Goal: Task Accomplishment & Management: Manage account settings

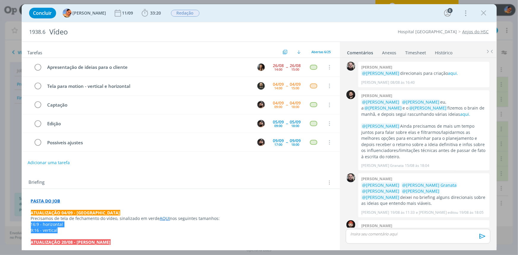
scroll to position [237, 0]
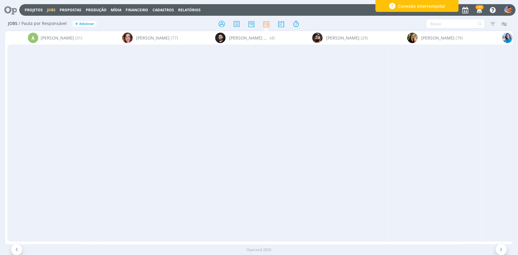
scroll to position [0, 828]
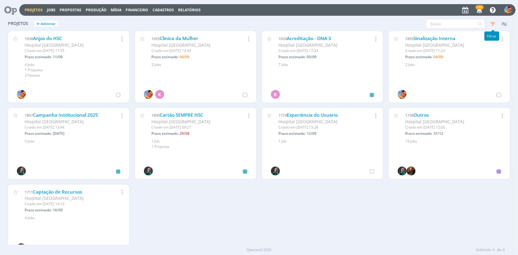
click at [495, 23] on icon "button" at bounding box center [492, 23] width 11 height 11
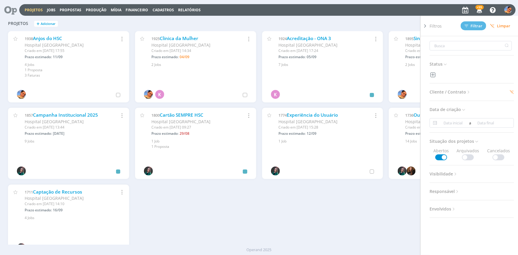
click at [460, 90] on span "Cliente / Contrato" at bounding box center [451, 92] width 42 height 8
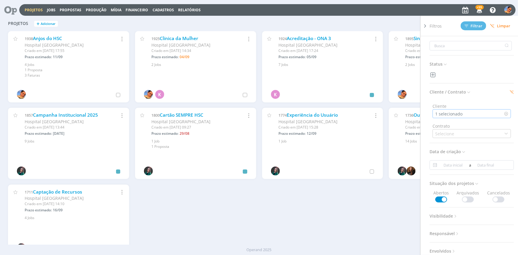
click at [471, 115] on div "1 selecionado" at bounding box center [472, 113] width 78 height 9
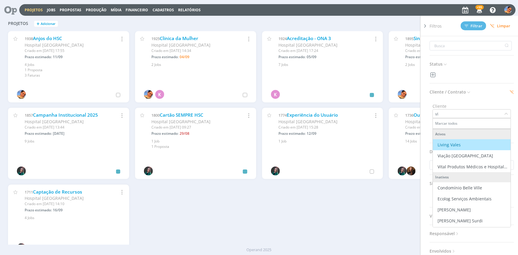
type input "v"
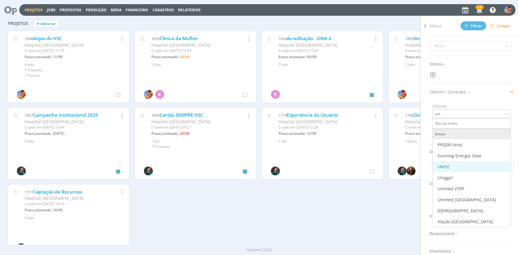
type input "un"
click at [459, 166] on div "UNISC" at bounding box center [471, 167] width 73 height 6
click at [475, 21] on div "Filtros Filtrar Limpar" at bounding box center [474, 26] width 89 height 20
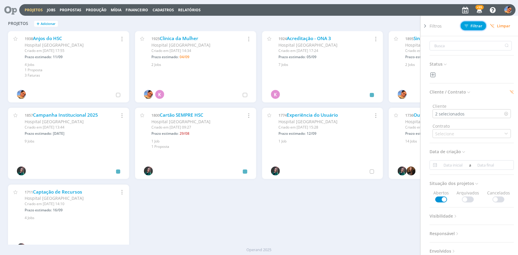
click at [473, 24] on span "Filtrar" at bounding box center [474, 26] width 18 height 4
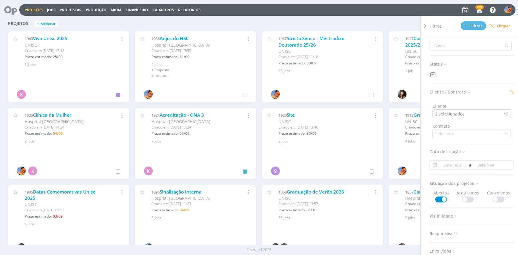
click at [243, 23] on div "Projetos + Adicionar Filtros Filtrar Limpar Status Cliente / Contrato Cliente 2…" at bounding box center [259, 24] width 508 height 15
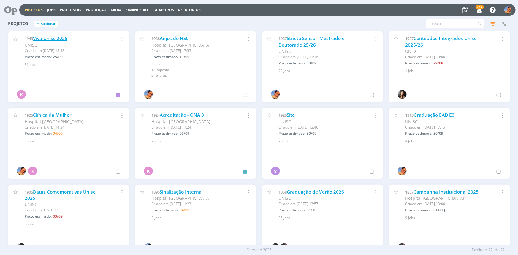
click at [52, 37] on link "Viva Unisc 2025" at bounding box center [50, 38] width 34 height 6
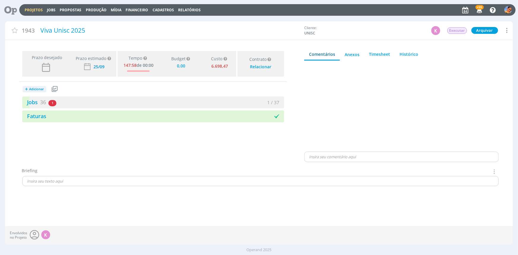
type input "0,00"
drag, startPoint x: 170, startPoint y: 98, endPoint x: 140, endPoint y: 50, distance: 56.4
click at [170, 98] on div "Jobs 36 1 atrasado 1 / 37" at bounding box center [153, 102] width 262 height 12
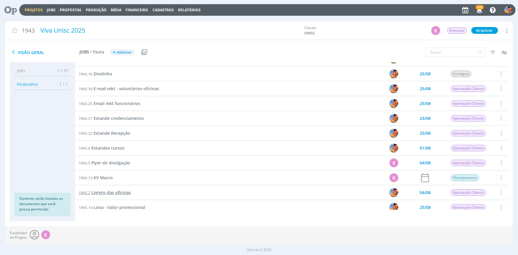
scroll to position [216, 0]
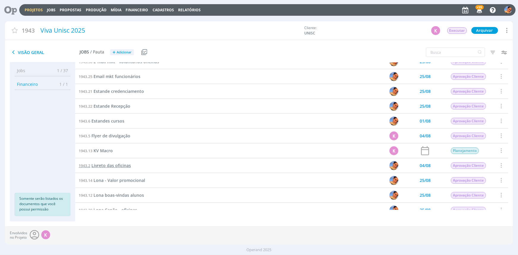
click at [119, 165] on span "Livreto das oficinas" at bounding box center [110, 166] width 39 height 6
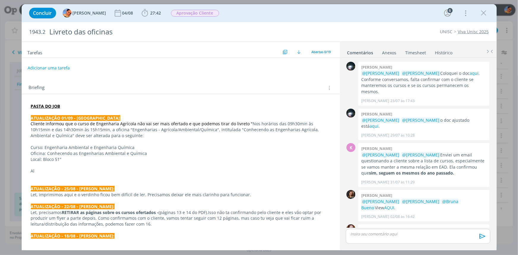
scroll to position [382, 0]
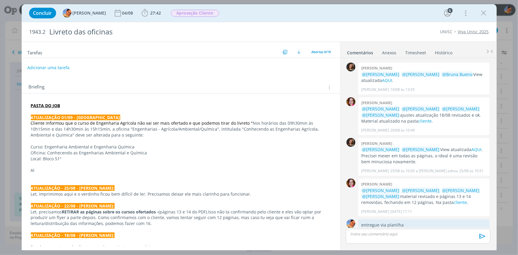
click at [50, 67] on button "Adicionar uma tarefa" at bounding box center [48, 68] width 42 height 10
click at [56, 65] on input "dialog" at bounding box center [141, 67] width 219 height 8
click at [104, 68] on input "dialog" at bounding box center [141, 67] width 219 height 8
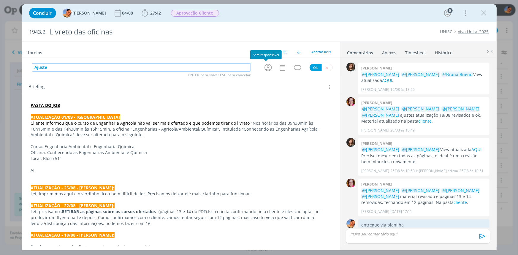
click at [264, 69] on icon "dialog" at bounding box center [267, 67] width 7 height 7
type input "Ajuste"
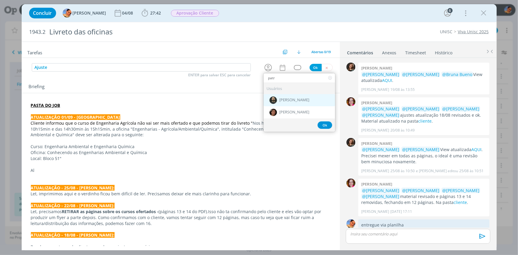
type input "patr"
click at [299, 102] on span "[PERSON_NAME]" at bounding box center [294, 100] width 30 height 5
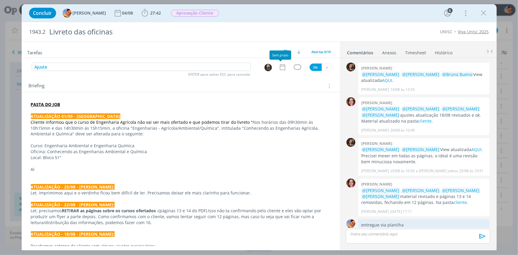
click at [281, 63] on icon "dialog" at bounding box center [283, 67] width 8 height 8
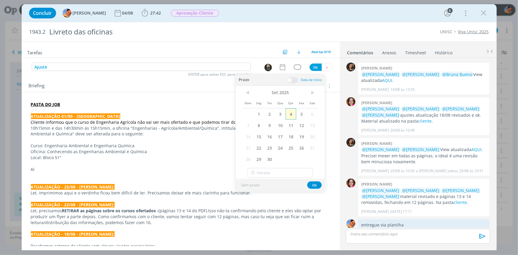
click at [288, 112] on span "4" at bounding box center [291, 113] width 11 height 11
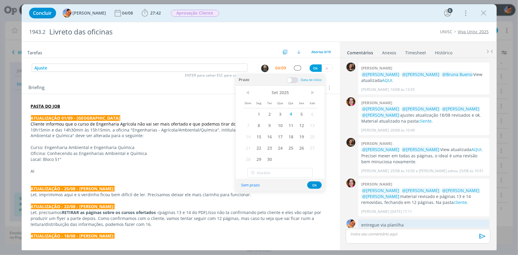
click at [294, 75] on div "Prazo Data de início" at bounding box center [280, 80] width 89 height 11
click at [294, 79] on span at bounding box center [292, 80] width 12 height 6
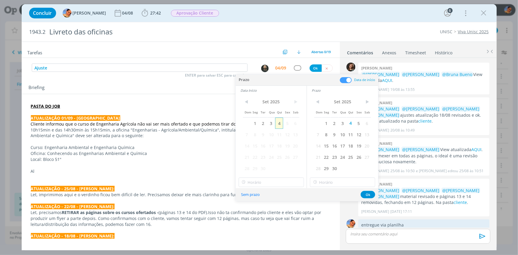
click at [279, 120] on span "4" at bounding box center [279, 123] width 8 height 11
click at [276, 178] on input "14:00" at bounding box center [271, 182] width 65 height 9
drag, startPoint x: 269, startPoint y: 227, endPoint x: 295, endPoint y: 205, distance: 34.1
click at [269, 226] on div "15:00" at bounding box center [272, 230] width 66 height 11
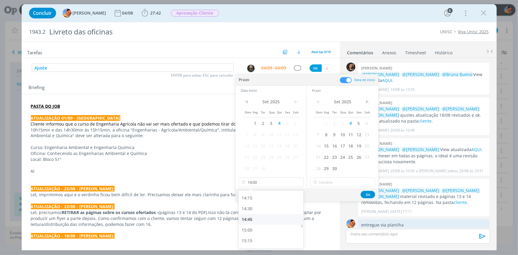
type input "15:00"
click at [331, 184] on input "15:00" at bounding box center [342, 182] width 65 height 9
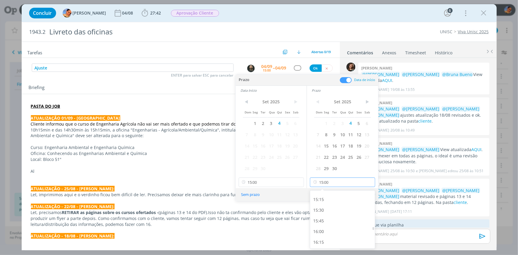
scroll to position [650, 0]
drag, startPoint x: 333, startPoint y: 214, endPoint x: 339, endPoint y: 205, distance: 10.4
click at [333, 214] on div "15:45" at bounding box center [343, 219] width 66 height 11
type input "15:45"
click at [368, 191] on button "Ok" at bounding box center [368, 194] width 15 height 7
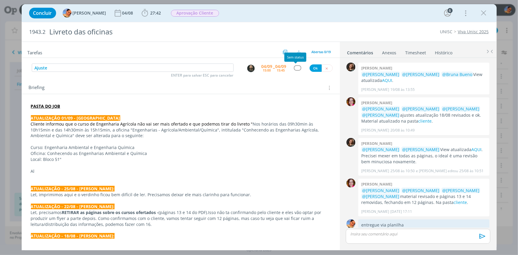
click at [291, 65] on div "Ajuste ENTER para salvar ESC para cancelar 04/09 15:00 -- 04/09 15:45 Ok" at bounding box center [181, 68] width 318 height 11
click at [294, 67] on div "dialog" at bounding box center [297, 67] width 7 height 5
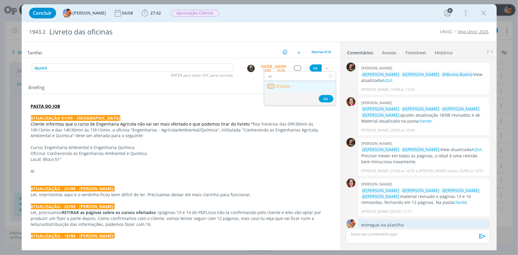
type input "cr"
drag, startPoint x: 297, startPoint y: 87, endPoint x: 304, endPoint y: 80, distance: 9.5
click at [297, 86] on link "Criação" at bounding box center [300, 86] width 72 height 11
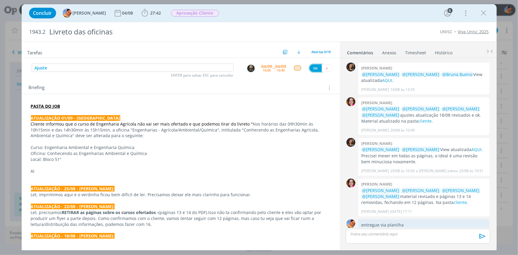
click at [312, 68] on button "Ok" at bounding box center [316, 67] width 12 height 7
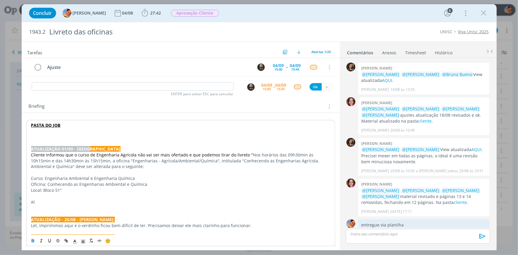
drag, startPoint x: 92, startPoint y: 148, endPoint x: 15, endPoint y: 148, distance: 77.5
click at [15, 148] on div "Concluir Luíza Santana 04/08 27:42 Iniciar Apontar Data * 04/09/2025 Horas * 00…" at bounding box center [259, 127] width 518 height 255
copy strong "ATUALIZAÇÃO 01/09 - Luíza"
click at [39, 135] on p "﻿" at bounding box center [180, 137] width 299 height 6
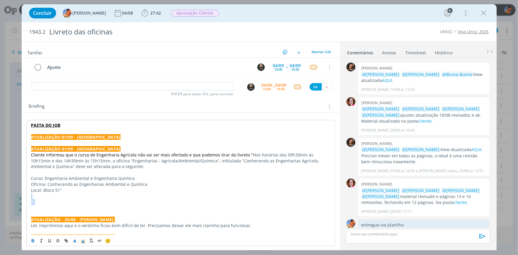
drag, startPoint x: 64, startPoint y: 203, endPoint x: 27, endPoint y: 195, distance: 38.2
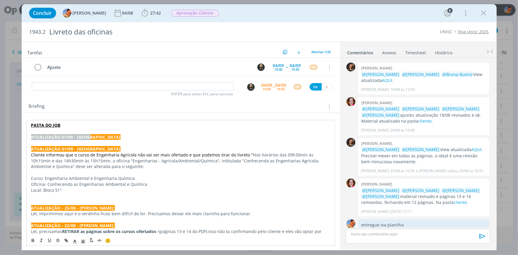
drag, startPoint x: 87, startPoint y: 136, endPoint x: 18, endPoint y: 139, distance: 68.9
click at [18, 139] on div "Concluir Luíza Santana 04/08 27:42 Iniciar Apontar Data * 04/09/2025 Horas * 00…" at bounding box center [259, 127] width 518 height 255
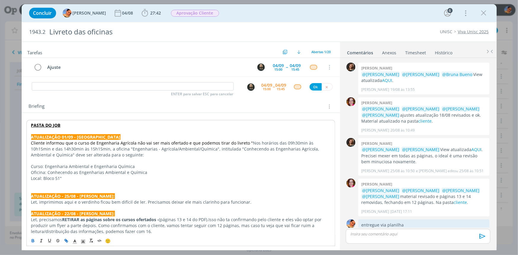
click at [66, 136] on strong "ATUALIZAÇÃO 01/09 - Luíza" at bounding box center [75, 137] width 89 height 6
click at [91, 181] on p "dialog" at bounding box center [180, 184] width 299 height 6
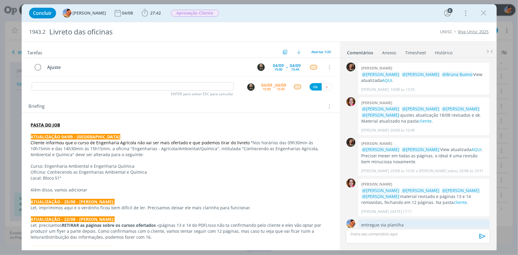
click at [97, 189] on p "Além disso, vamos adicionar" at bounding box center [181, 190] width 300 height 6
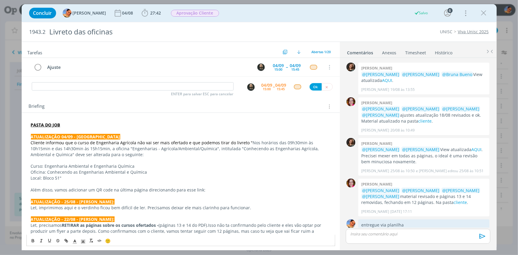
click at [223, 187] on p "Além disso, vamos adicionar um QR code na última página direcionando para esse …" at bounding box center [181, 190] width 300 height 6
click at [232, 175] on p "Local: Bloco 51"" at bounding box center [181, 178] width 300 height 6
click at [292, 68] on div "15:45" at bounding box center [296, 69] width 8 height 3
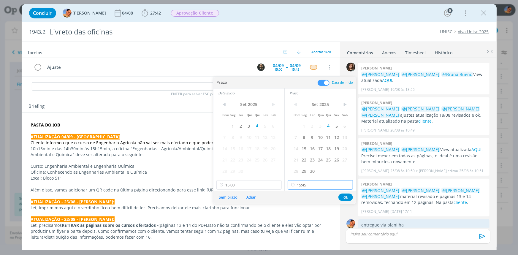
click at [303, 188] on input "15:45" at bounding box center [320, 184] width 65 height 9
click at [308, 226] on div "16:00" at bounding box center [321, 227] width 66 height 11
type input "16:00"
click at [344, 196] on button "Ok" at bounding box center [345, 197] width 15 height 7
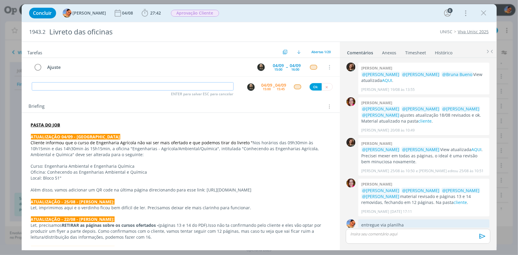
click at [111, 89] on input "dialog" at bounding box center [133, 86] width 202 height 8
click at [252, 85] on button "dialog" at bounding box center [251, 87] width 8 height 8
type input "Revisão ajustes"
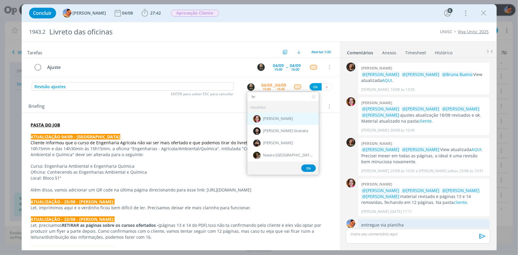
type input "br"
click at [265, 123] on div "[PERSON_NAME]" at bounding box center [283, 119] width 72 height 12
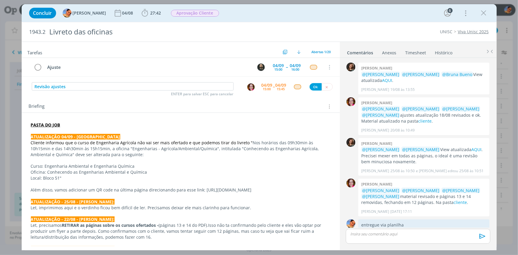
click at [270, 86] on div "04/09" at bounding box center [267, 85] width 11 height 4
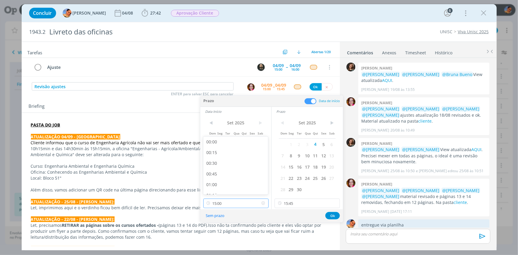
click at [246, 200] on input "15:00" at bounding box center [235, 203] width 65 height 9
click at [294, 203] on input "15:45" at bounding box center [307, 203] width 65 height 9
click at [291, 144] on div "17:15" at bounding box center [308, 143] width 66 height 11
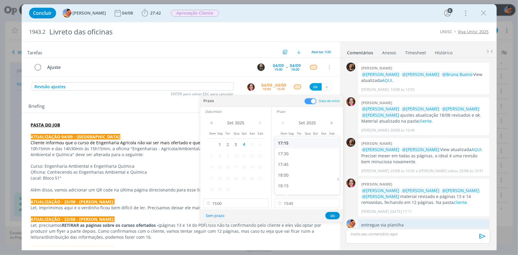
type input "17:15"
click at [231, 202] on input "15:00" at bounding box center [235, 203] width 65 height 9
click at [235, 170] on div "17:15" at bounding box center [236, 175] width 66 height 11
click at [233, 163] on div "17:00" at bounding box center [236, 164] width 66 height 11
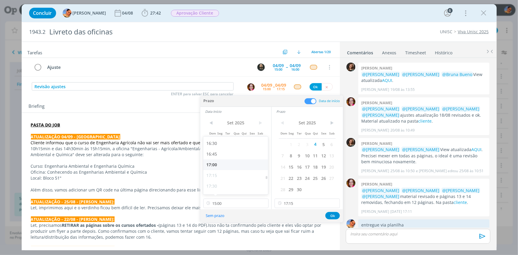
type input "17:00"
click at [331, 216] on button "Ok" at bounding box center [332, 215] width 15 height 7
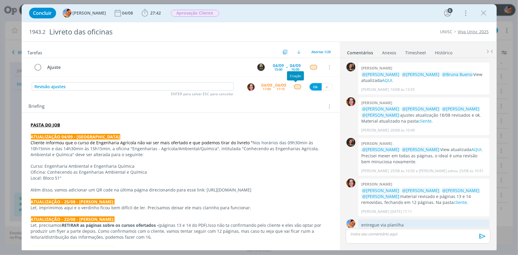
click at [294, 85] on div "dialog" at bounding box center [297, 86] width 7 height 5
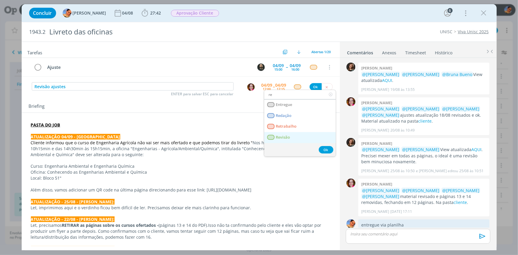
type input "re"
drag, startPoint x: 288, startPoint y: 136, endPoint x: 278, endPoint y: 127, distance: 13.7
click at [288, 136] on span "Revisão" at bounding box center [283, 137] width 14 height 5
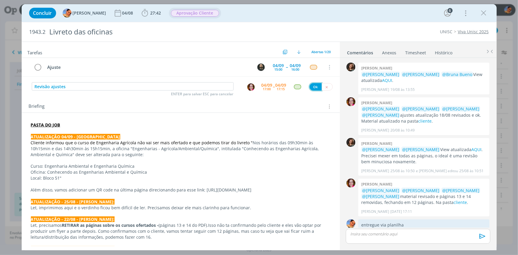
click at [313, 88] on button "Ok" at bounding box center [316, 86] width 12 height 7
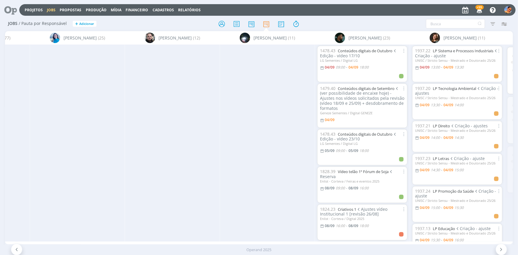
scroll to position [0, 763]
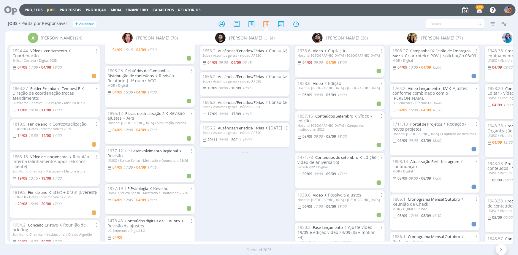
scroll to position [270, 0]
click at [149, 112] on link "Placas de sinalização 2" at bounding box center [144, 114] width 39 height 5
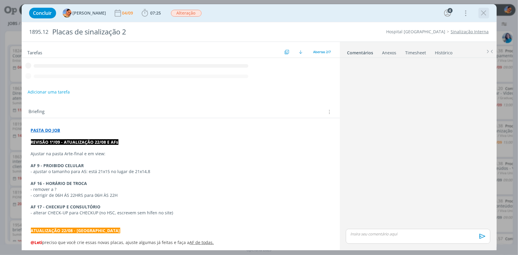
click at [484, 15] on icon "dialog" at bounding box center [483, 13] width 9 height 9
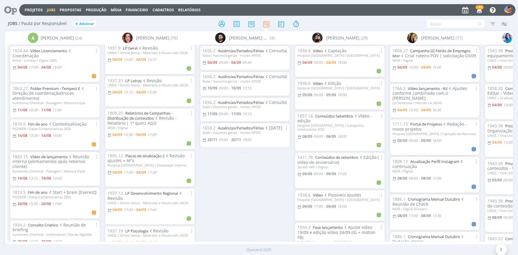
scroll to position [216, 0]
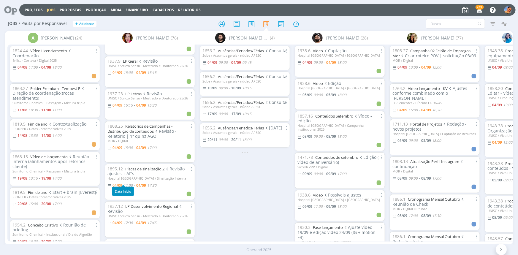
click at [128, 183] on span "17:00" at bounding box center [127, 185] width 9 height 5
type input "17:30"
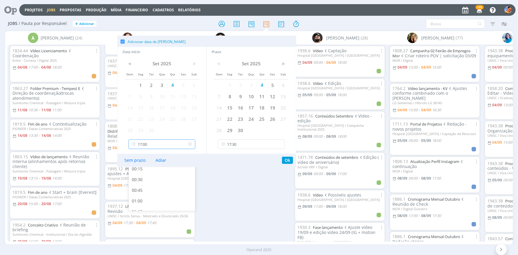
click at [175, 144] on input "17:00" at bounding box center [162, 144] width 67 height 9
click at [163, 189] on div "17:15" at bounding box center [163, 187] width 68 height 11
type input "17:15"
click at [286, 161] on button "Ok" at bounding box center [287, 160] width 11 height 7
